Goal: Use online tool/utility: Utilize a website feature to perform a specific function

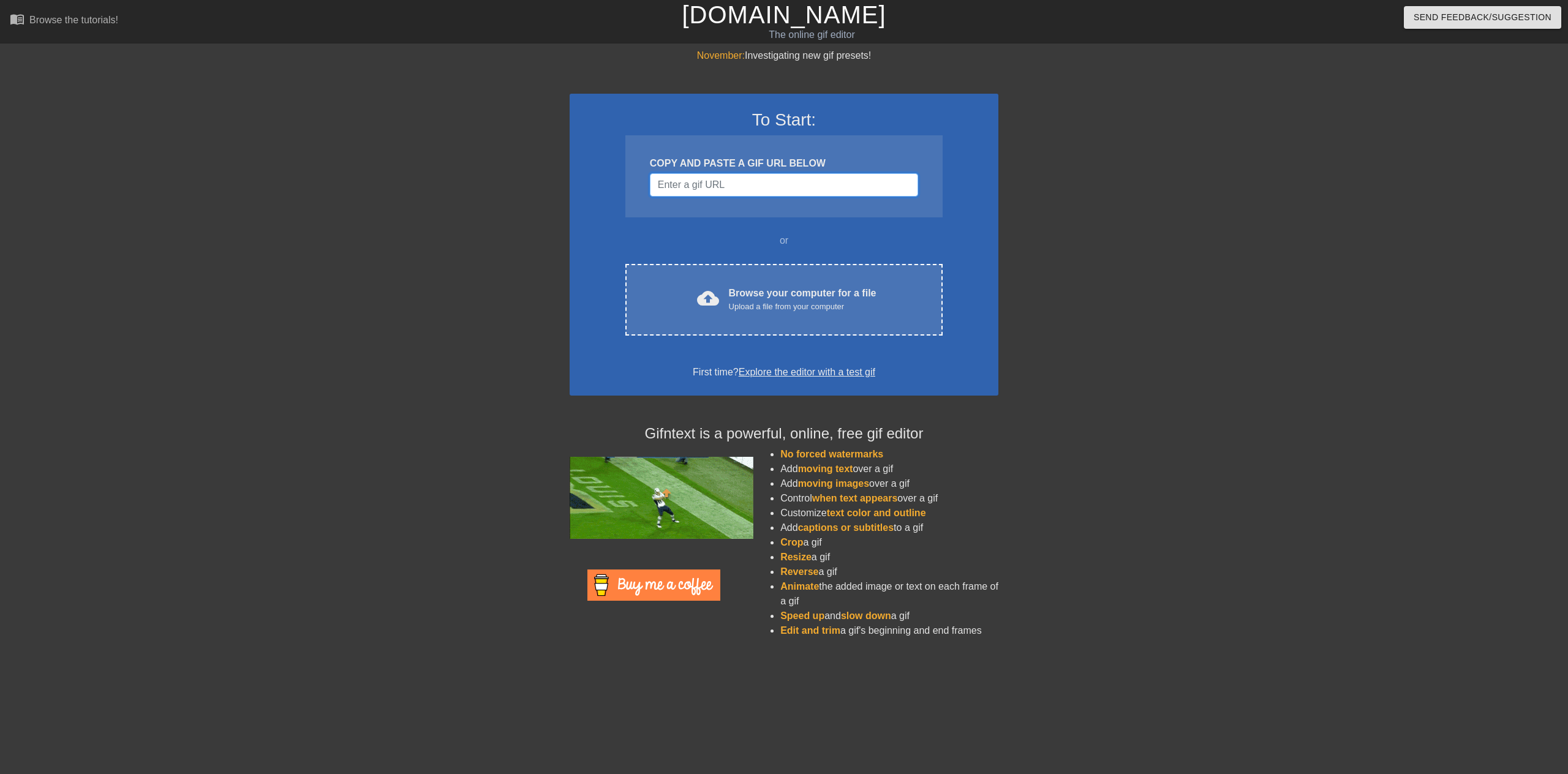
click at [795, 183] on input "Username" at bounding box center [784, 185] width 268 height 23
paste input "[URL][DOMAIN_NAME][PERSON_NAME]"
type input "[URL][DOMAIN_NAME][PERSON_NAME]"
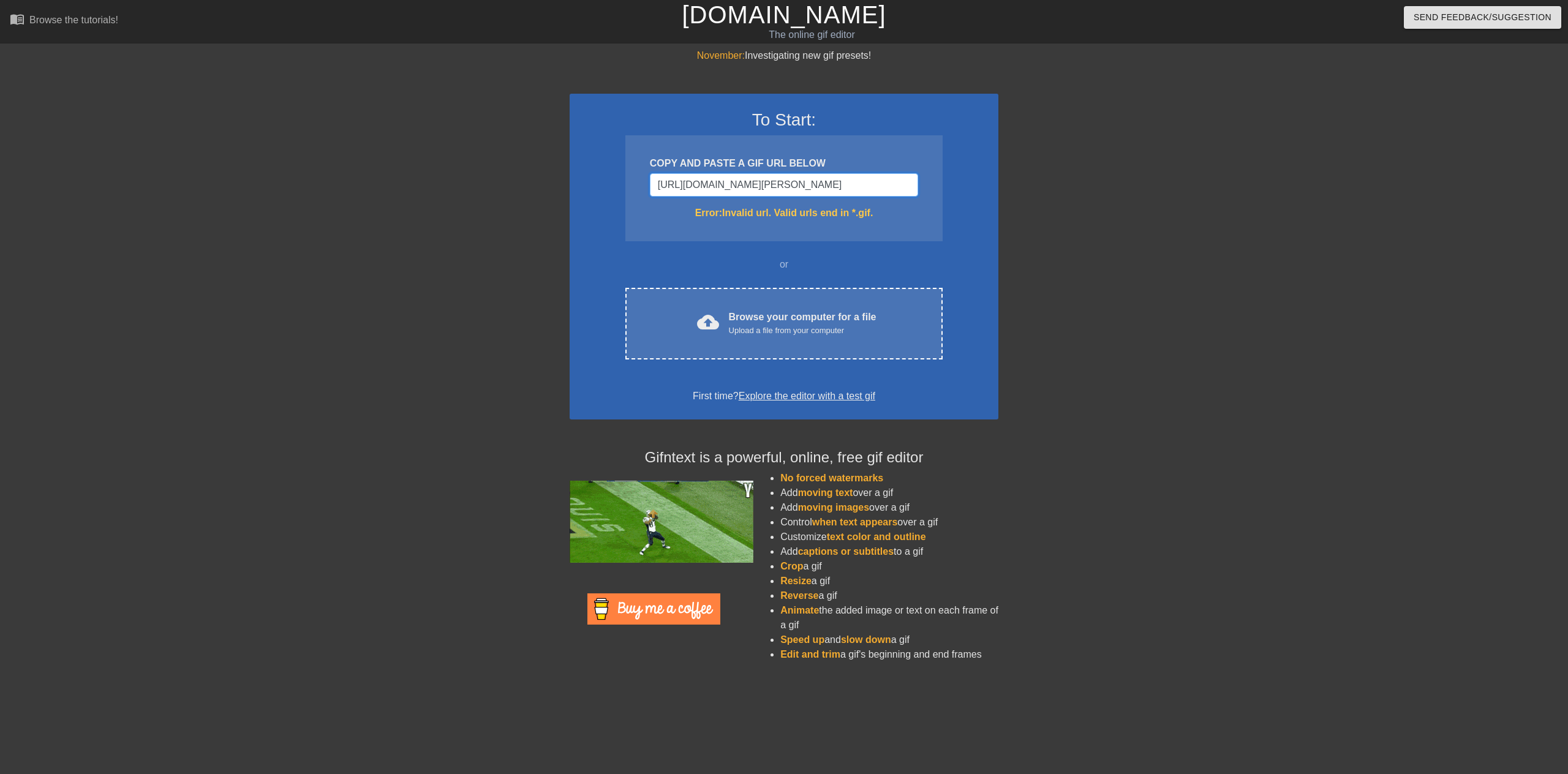
drag, startPoint x: 908, startPoint y: 187, endPoint x: 574, endPoint y: 180, distance: 334.1
click at [574, 180] on div "To Start: COPY AND PASTE A GIF URL BELOW [URL][DOMAIN_NAME][PERSON_NAME] Error:…" at bounding box center [784, 257] width 429 height 326
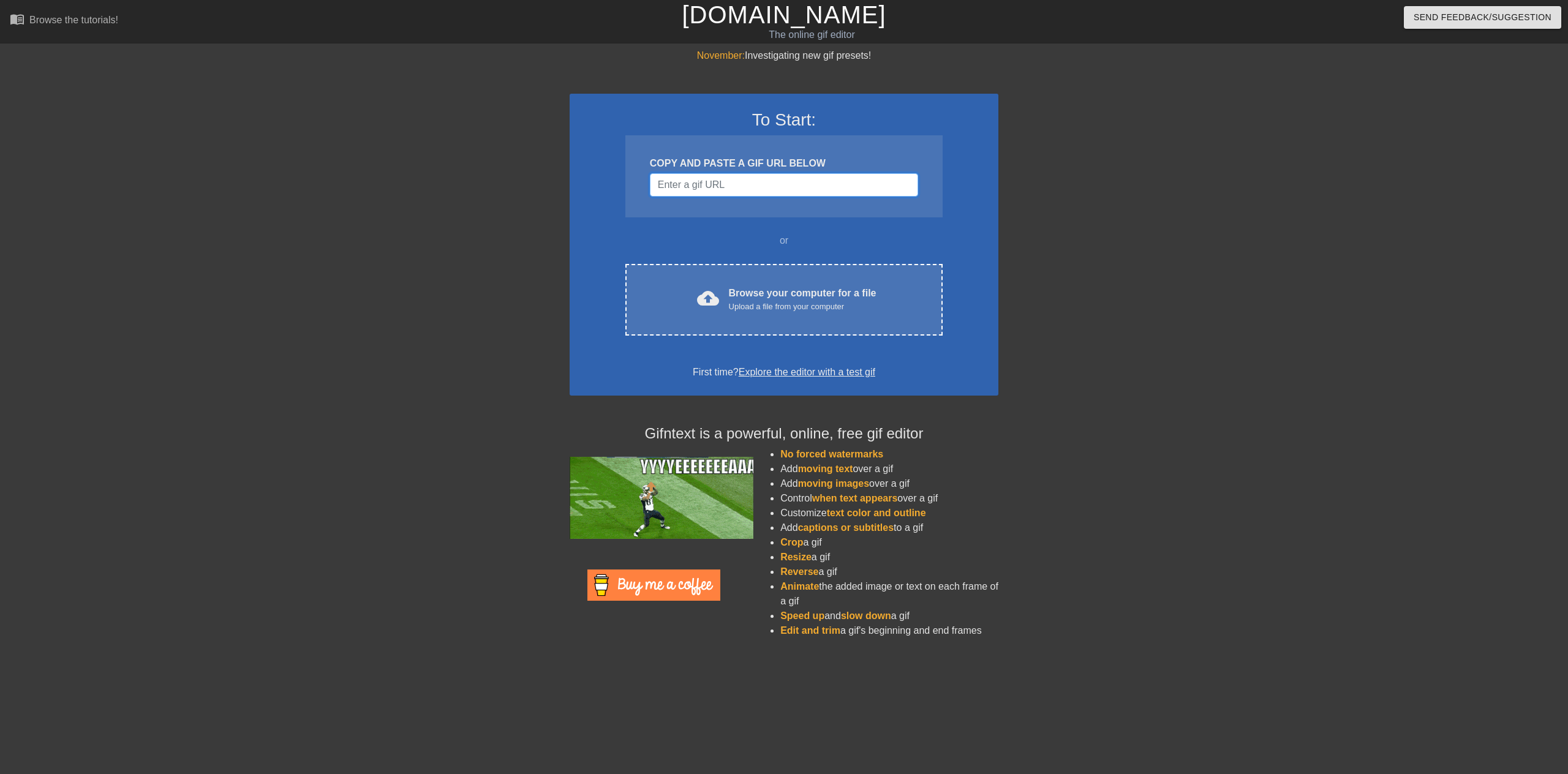
click at [804, 189] on input "Username" at bounding box center [784, 185] width 268 height 23
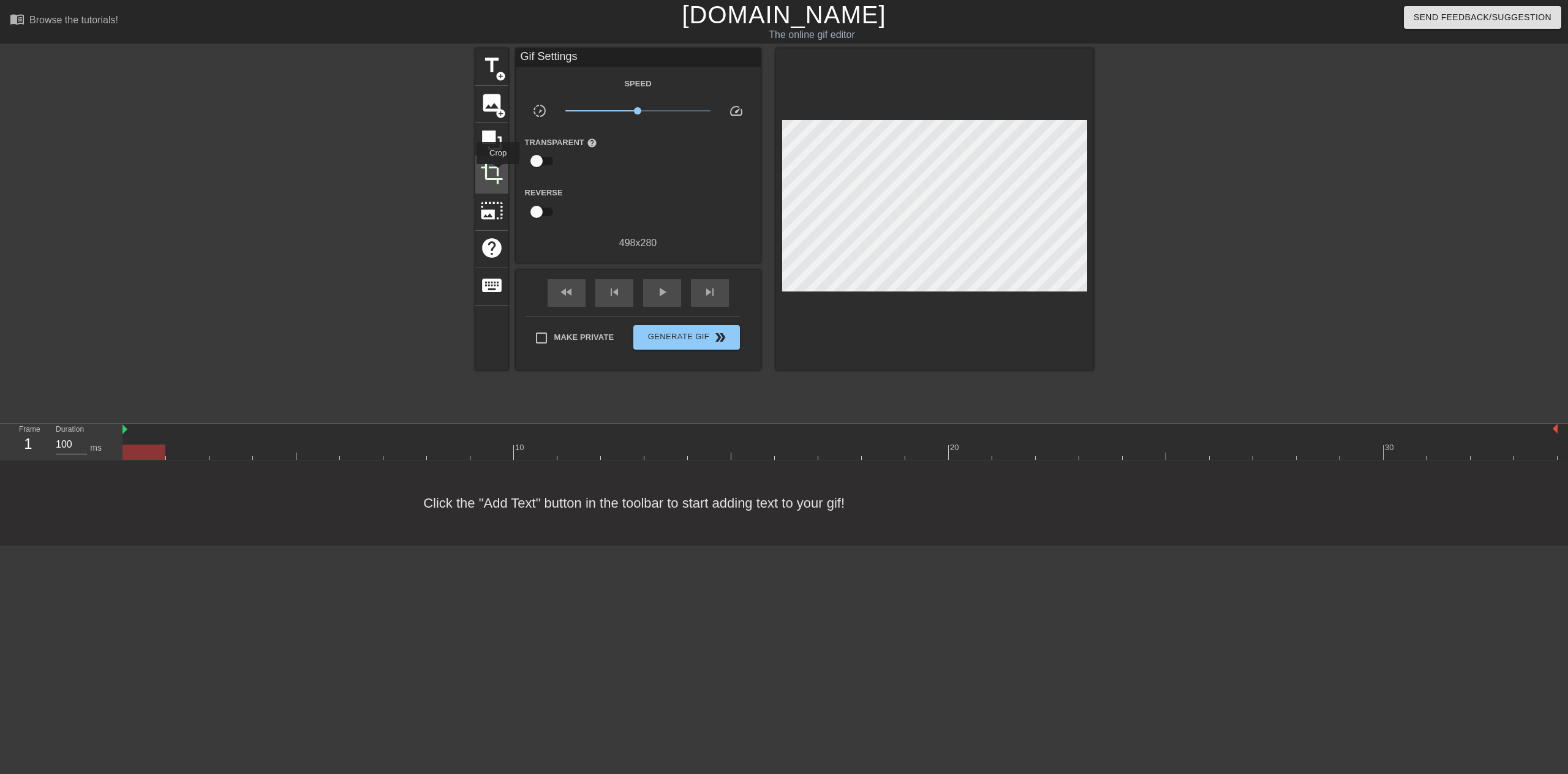
click at [498, 173] on span "crop" at bounding box center [492, 173] width 23 height 23
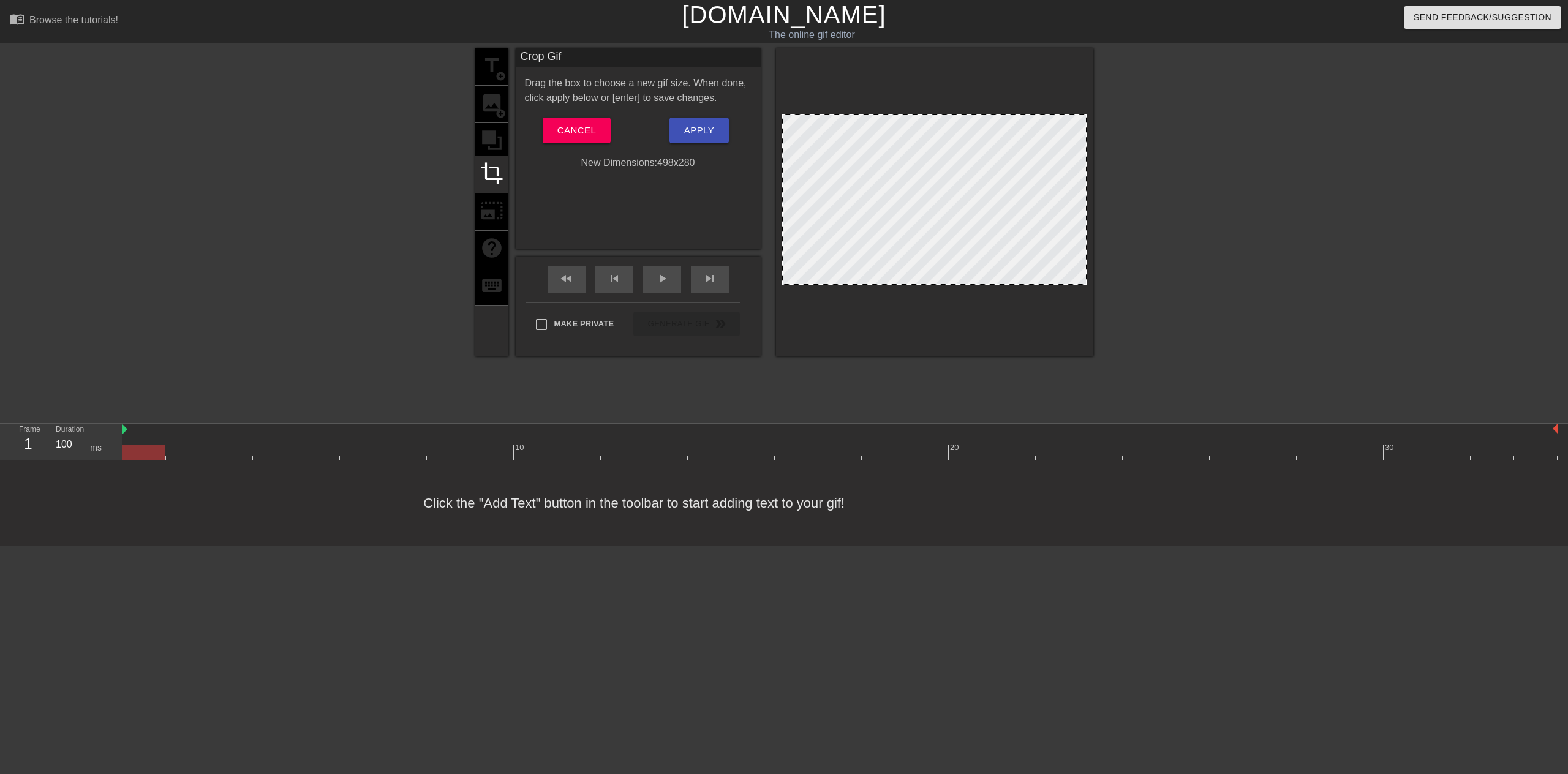
drag, startPoint x: 925, startPoint y: 115, endPoint x: 925, endPoint y: 83, distance: 32.0
click at [925, 83] on div at bounding box center [934, 203] width 317 height 308
click at [421, 176] on div at bounding box center [368, 232] width 183 height 368
click at [561, 133] on span "Cancel" at bounding box center [577, 130] width 39 height 16
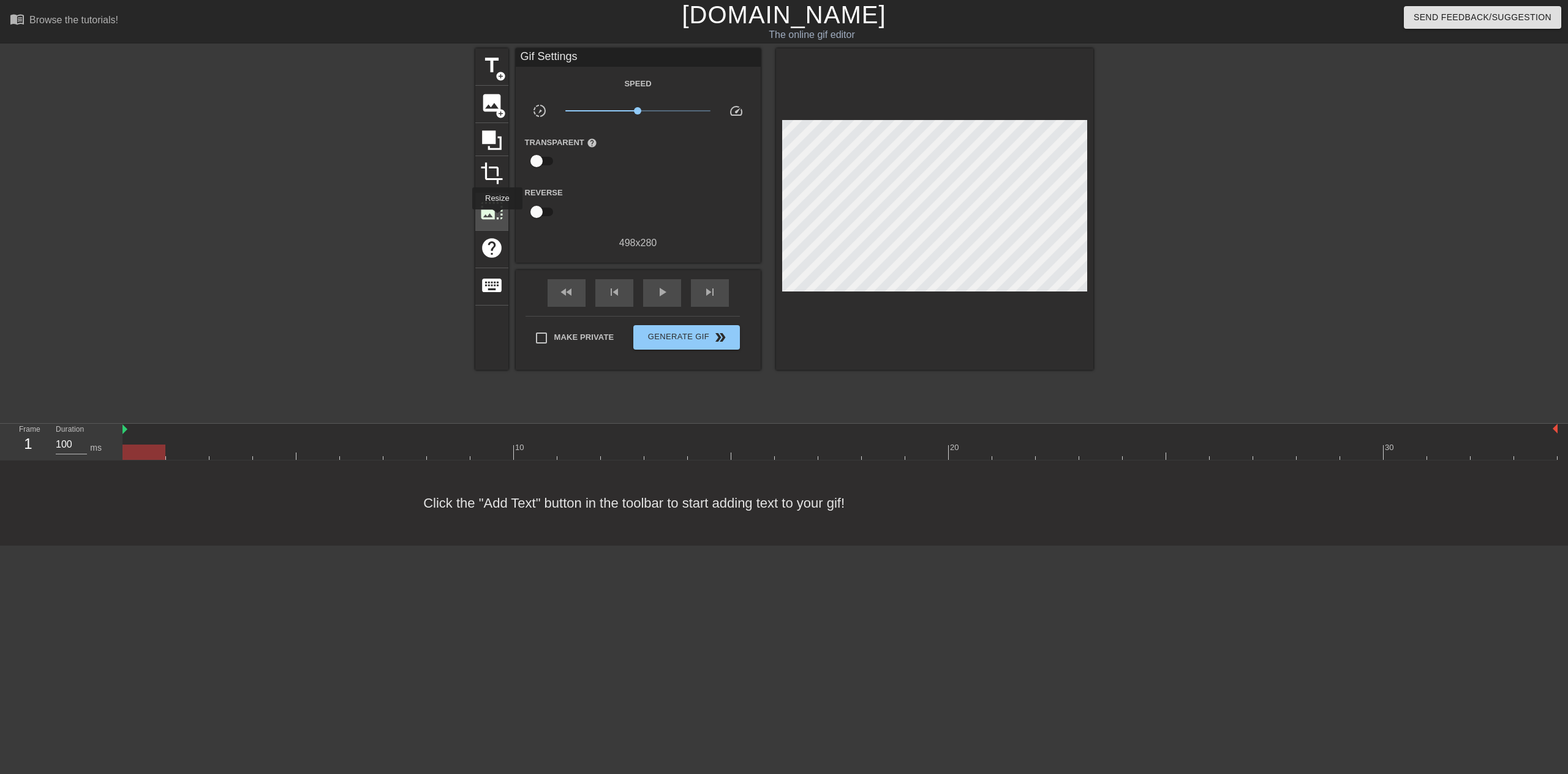
click at [496, 218] on span "photo_size_select_large" at bounding box center [492, 210] width 23 height 23
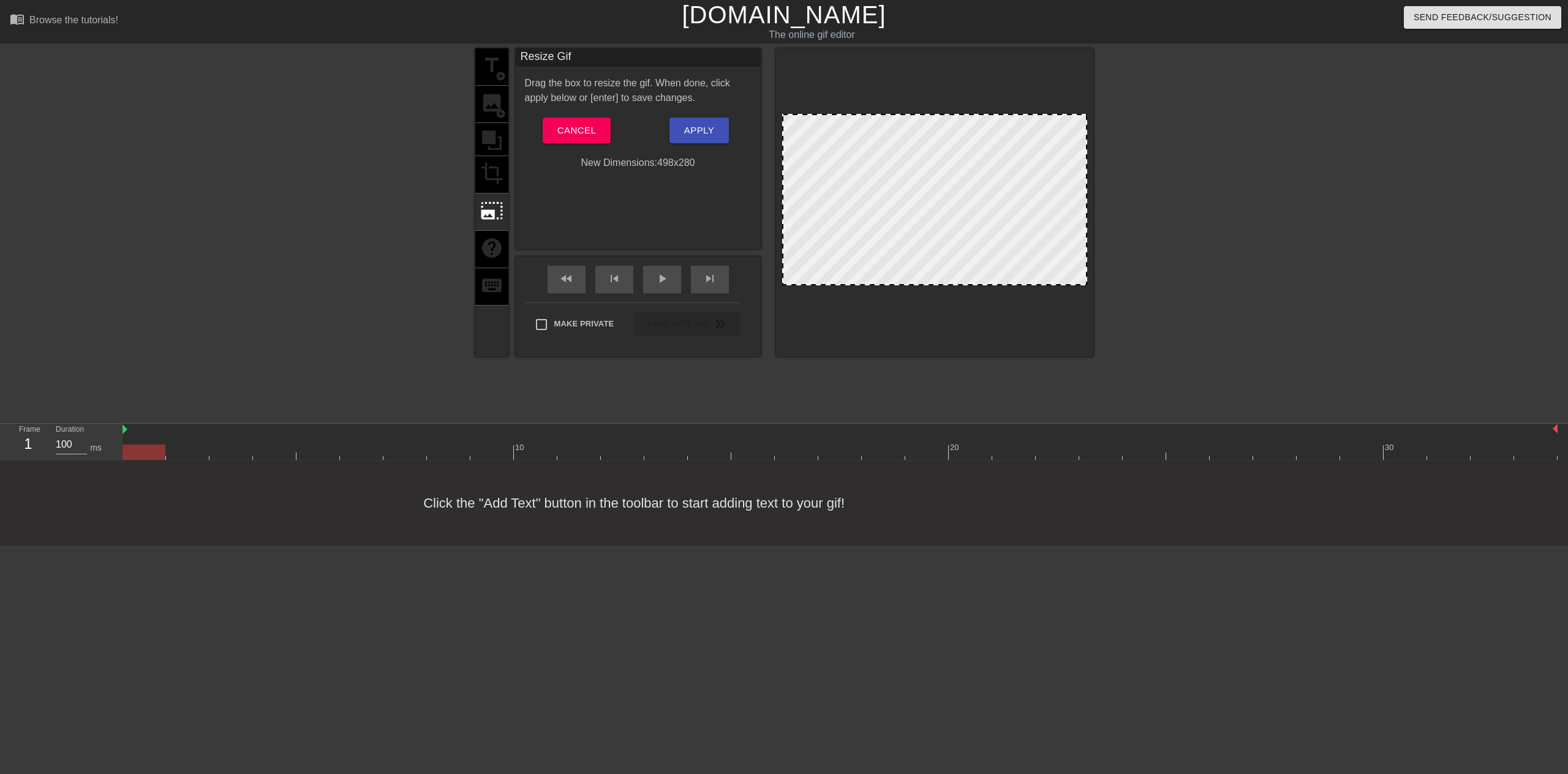
drag, startPoint x: 1085, startPoint y: 123, endPoint x: 1111, endPoint y: 138, distance: 30.0
click at [1111, 138] on div "title add_circle image add_circle crop photo_size_select_large help keyboard Re…" at bounding box center [784, 232] width 1568 height 368
click at [586, 129] on span "Cancel" at bounding box center [577, 130] width 39 height 16
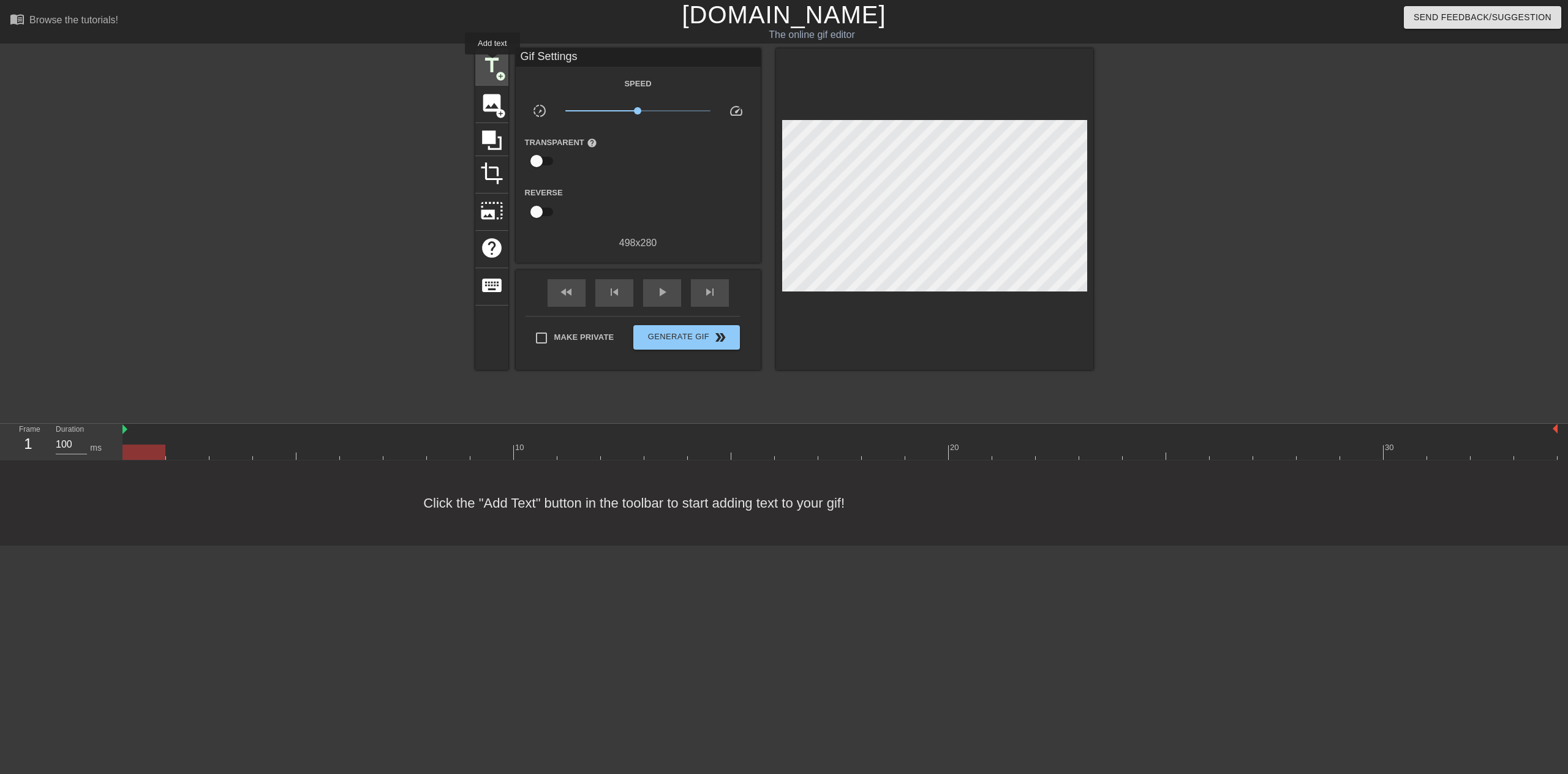
click at [493, 63] on span "title" at bounding box center [492, 66] width 23 height 23
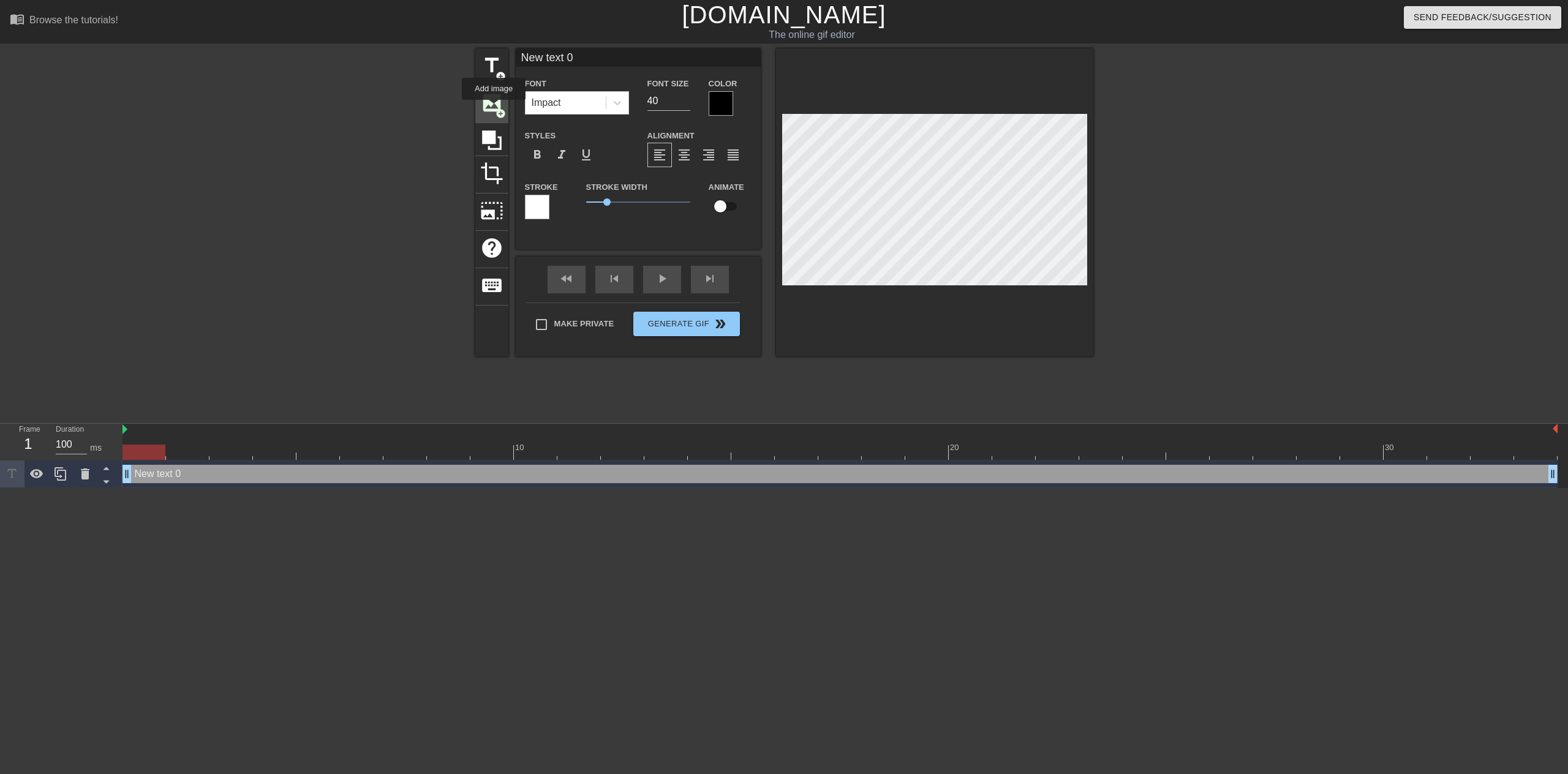
click at [493, 109] on span "image" at bounding box center [492, 103] width 23 height 23
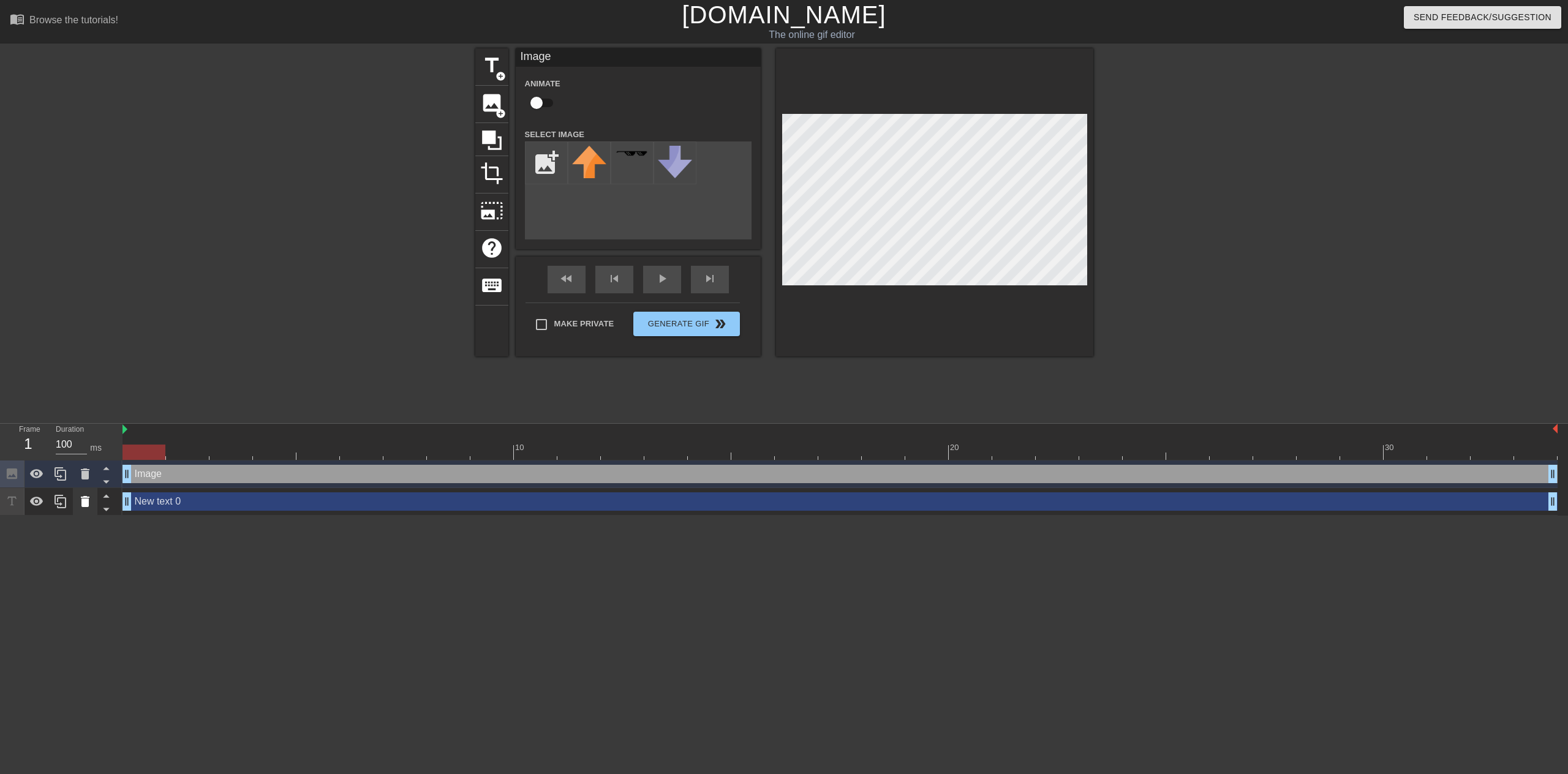
click at [89, 498] on icon at bounding box center [85, 501] width 15 height 15
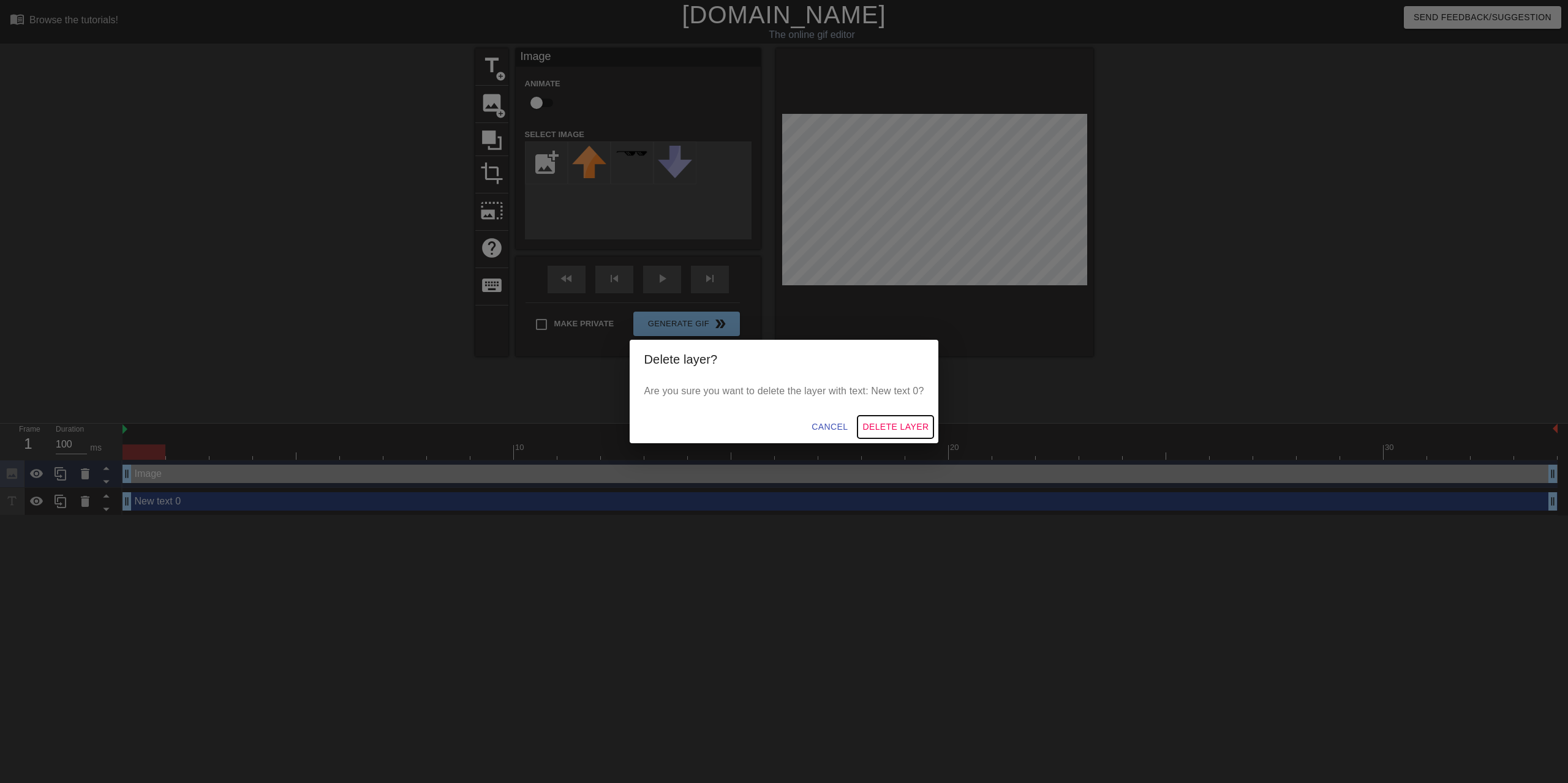
click at [897, 423] on span "Delete Layer" at bounding box center [895, 427] width 66 height 15
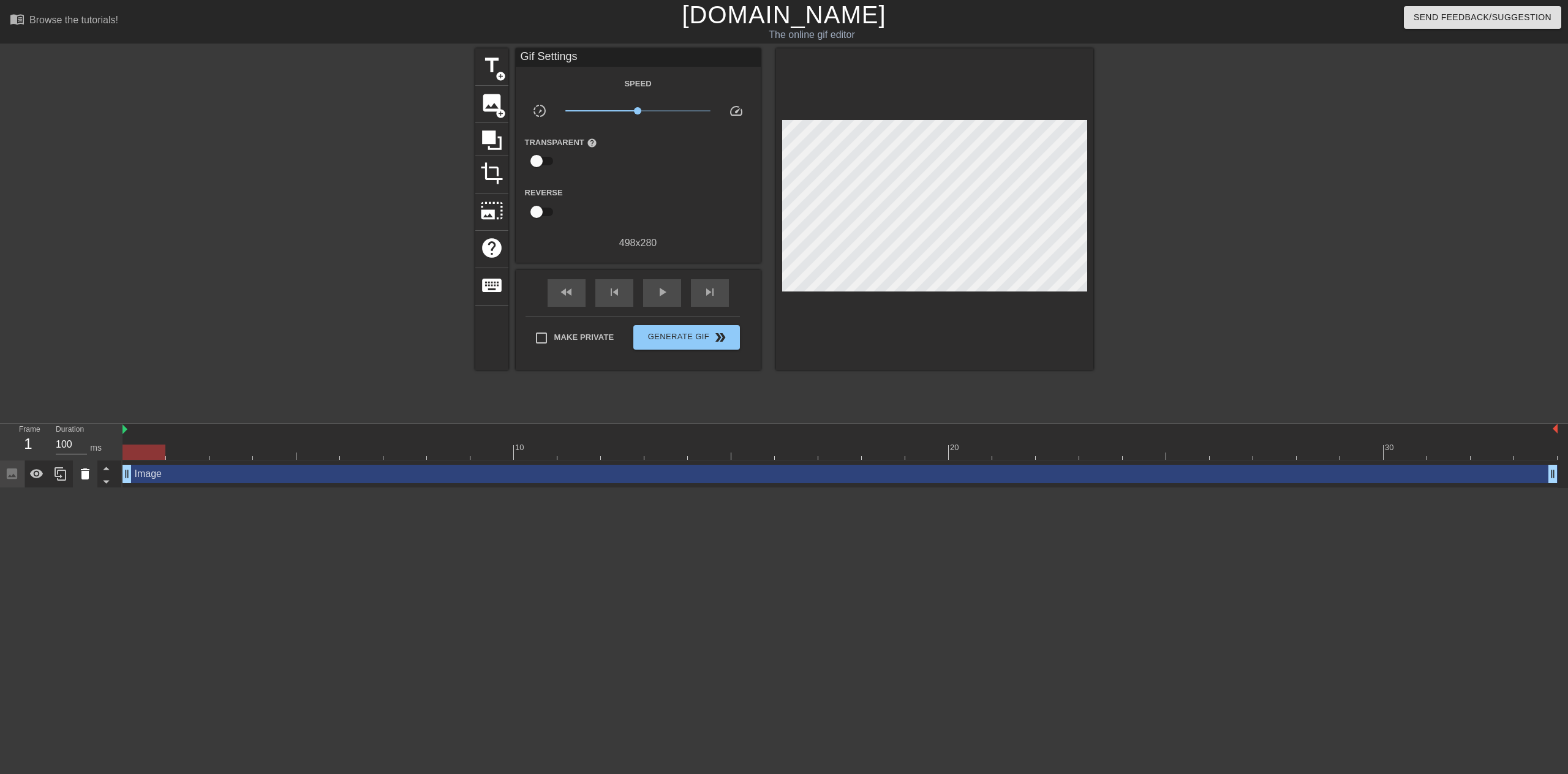
click at [88, 473] on icon at bounding box center [85, 474] width 8 height 11
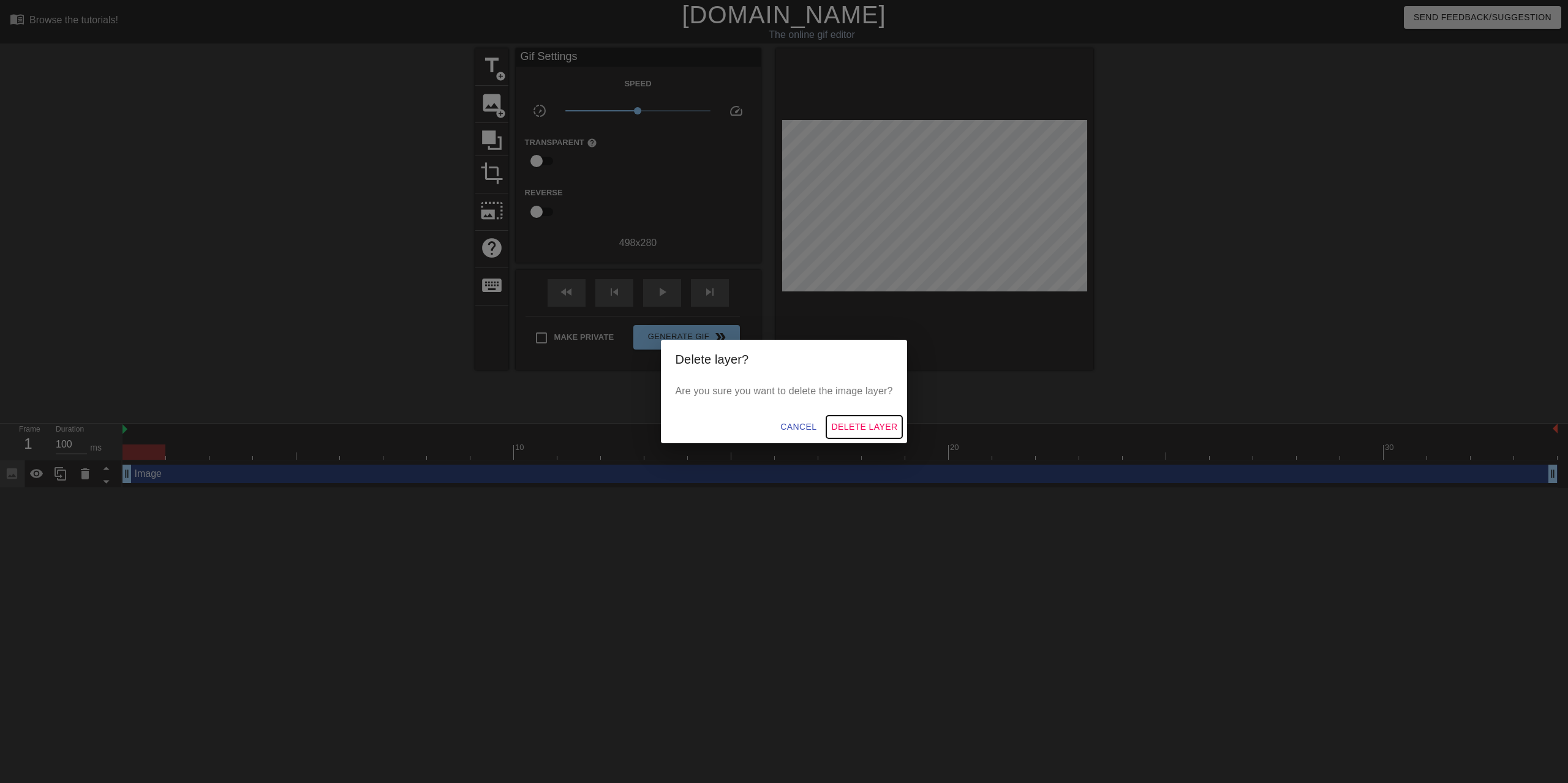
click at [857, 419] on span "Delete Layer" at bounding box center [864, 427] width 66 height 15
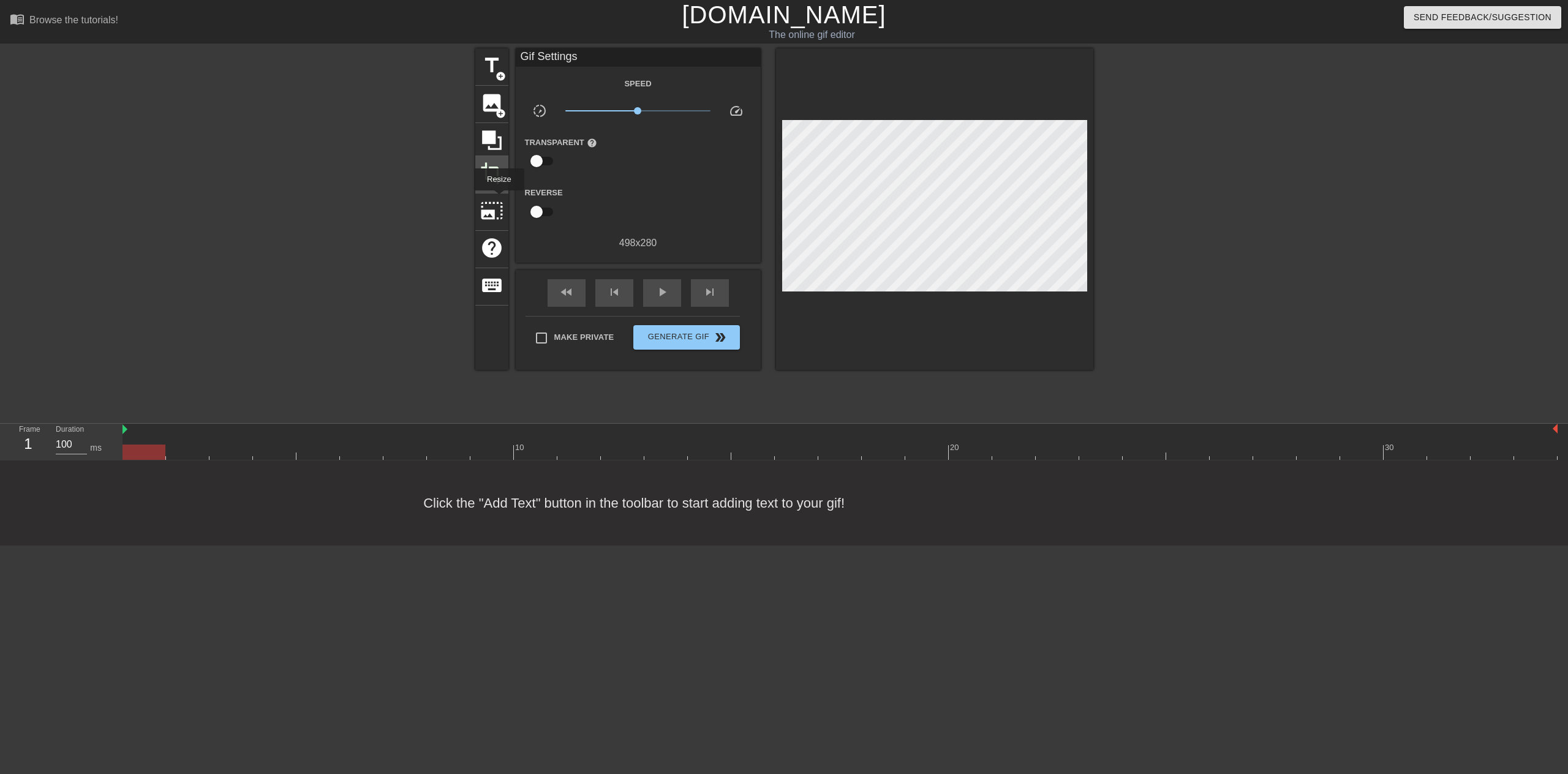
click at [494, 177] on span "crop" at bounding box center [492, 173] width 23 height 23
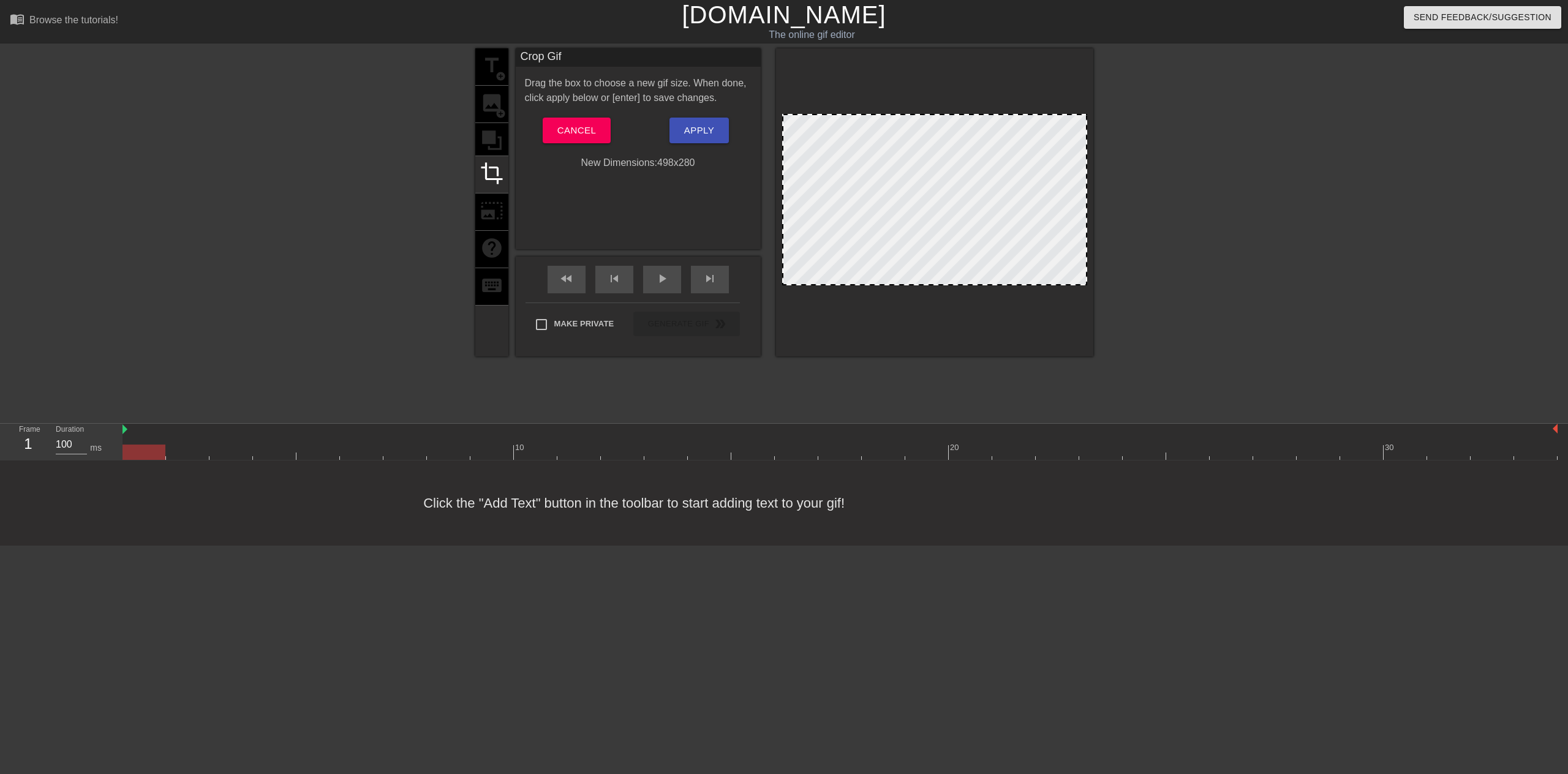
drag, startPoint x: 892, startPoint y: 115, endPoint x: 901, endPoint y: 32, distance: 83.5
click at [901, 32] on div "menu_book Browse the tutorials! [DOMAIN_NAME] The online gif editor Send Feedba…" at bounding box center [784, 273] width 1568 height 546
click at [984, 55] on div at bounding box center [934, 203] width 317 height 308
click at [372, 139] on div at bounding box center [368, 232] width 183 height 368
